Goal: Navigation & Orientation: Find specific page/section

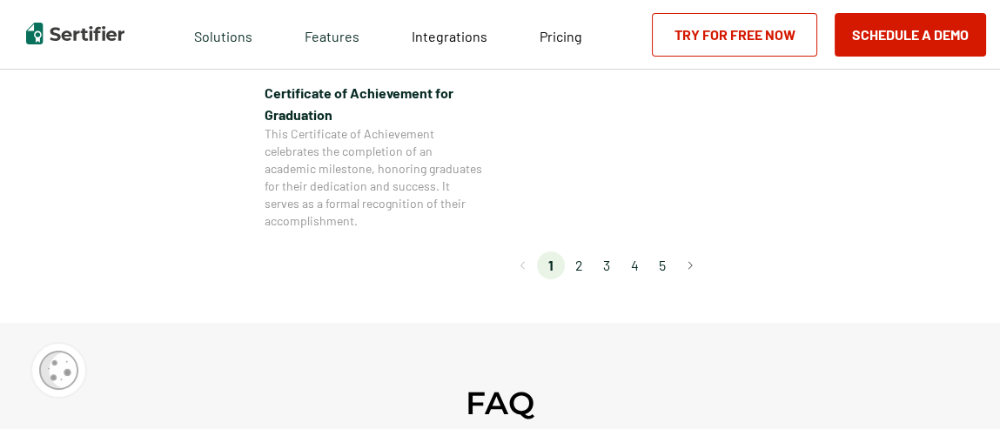
scroll to position [1741, 0]
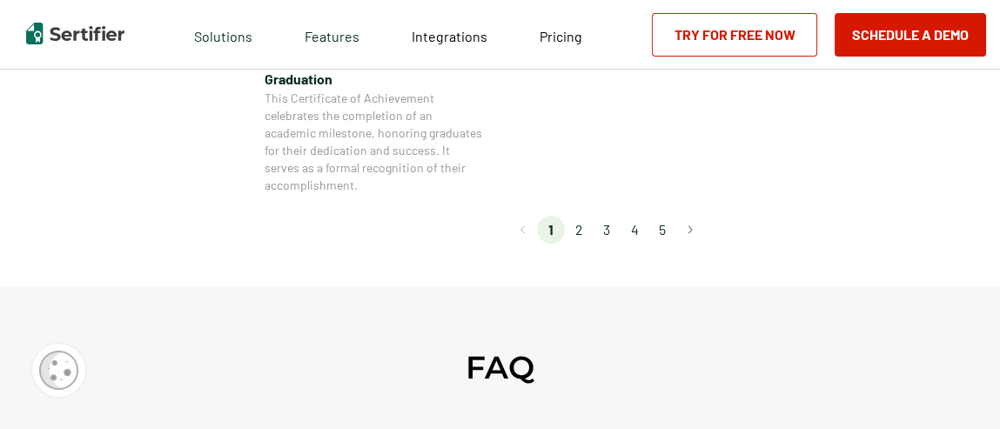
click at [583, 231] on li "2" at bounding box center [579, 230] width 28 height 28
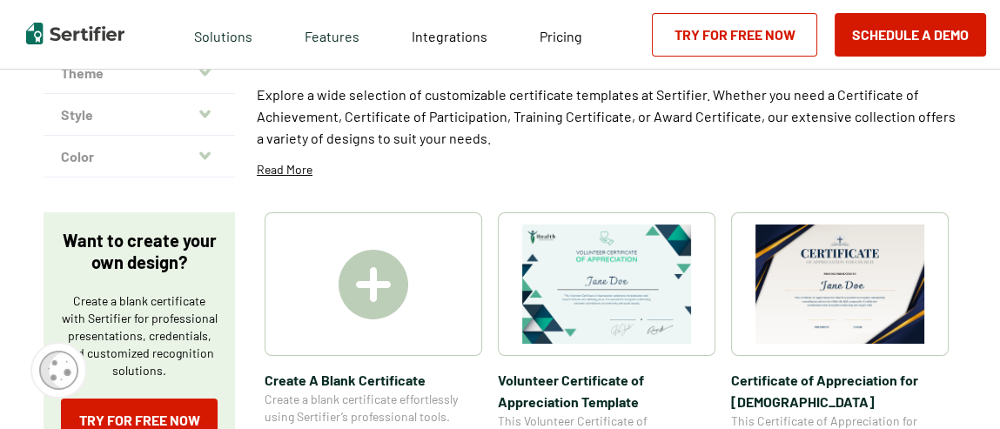
scroll to position [174, 0]
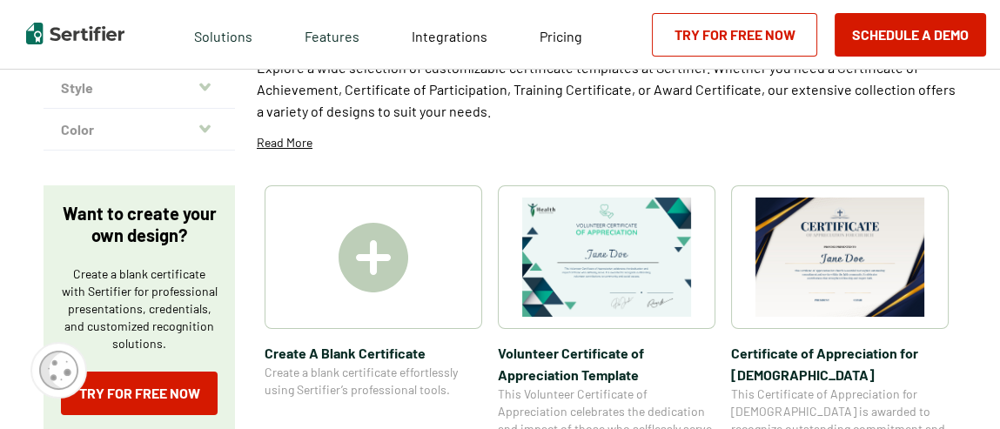
click at [441, 276] on div at bounding box center [374, 257] width 218 height 144
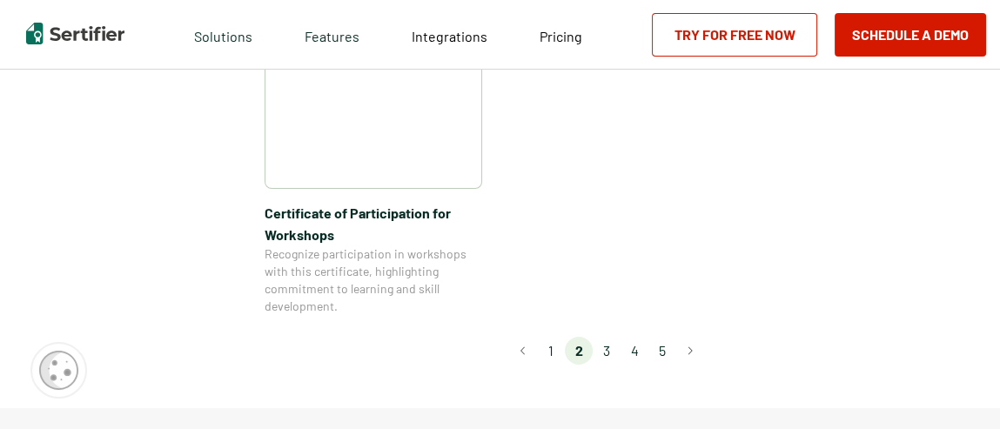
scroll to position [1654, 0]
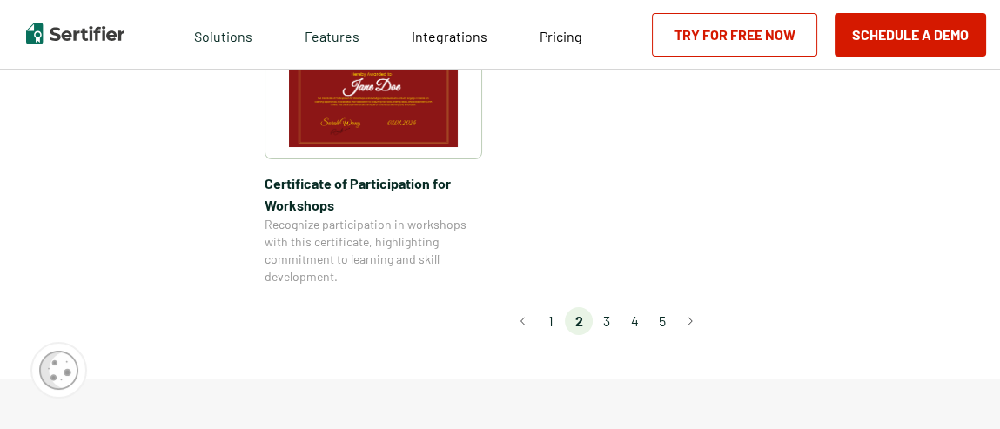
click at [614, 307] on li "3" at bounding box center [607, 321] width 28 height 28
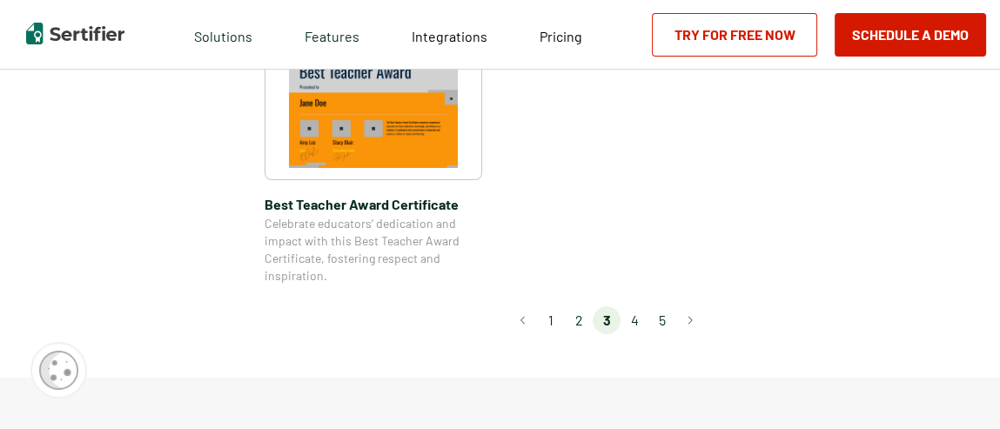
scroll to position [1479, 0]
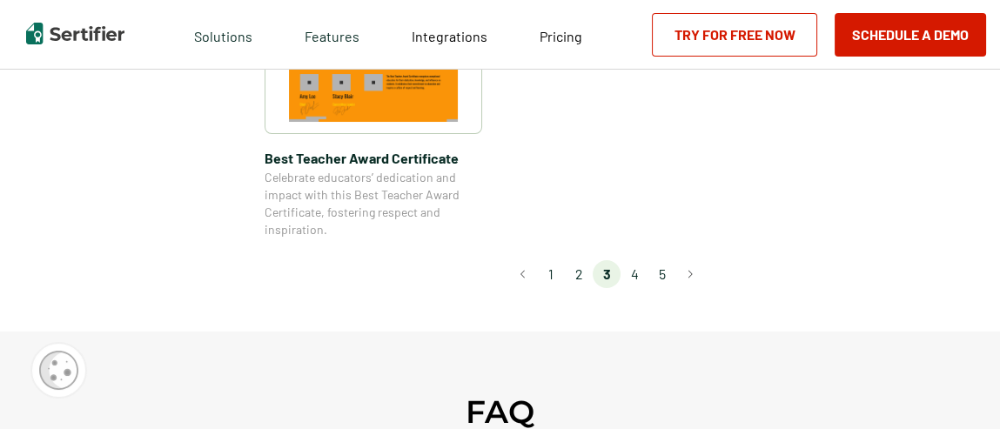
click at [643, 274] on li "4" at bounding box center [635, 274] width 28 height 28
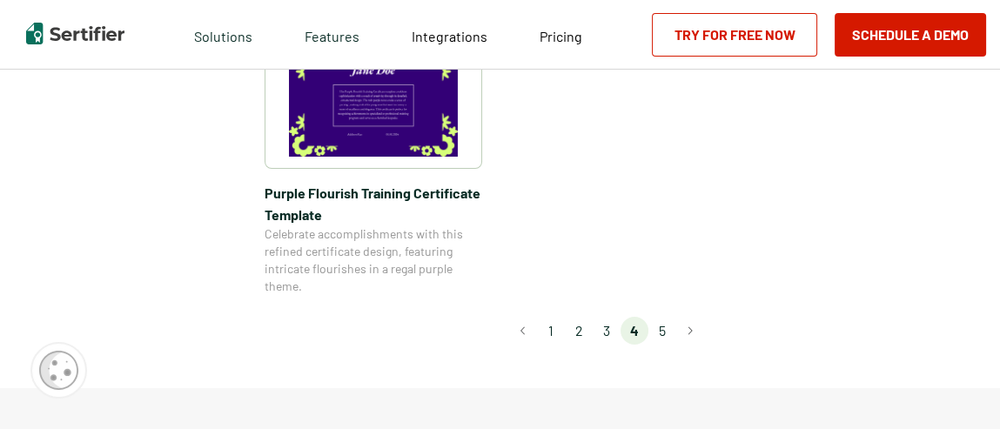
click at [669, 332] on li "5" at bounding box center [662, 331] width 28 height 28
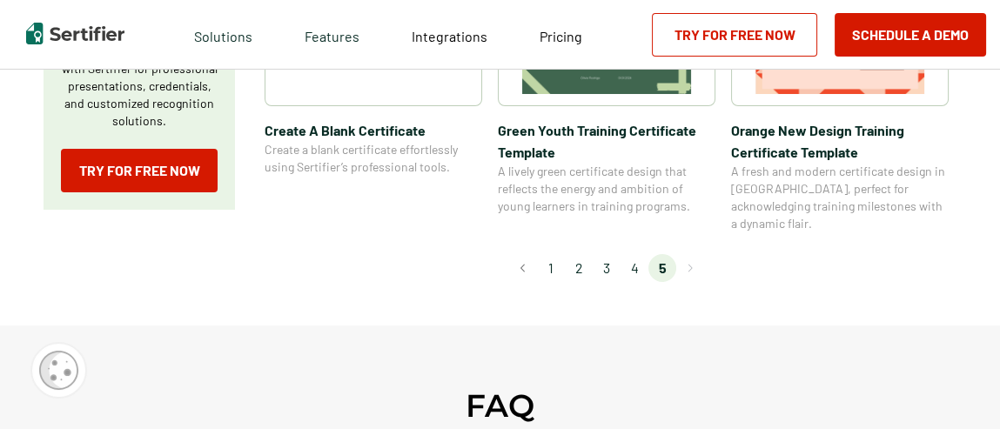
scroll to position [434, 0]
